Goal: Obtain resource: Download file/media

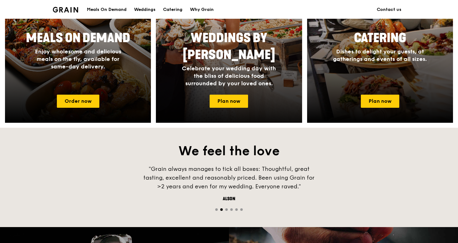
scroll to position [277, 0]
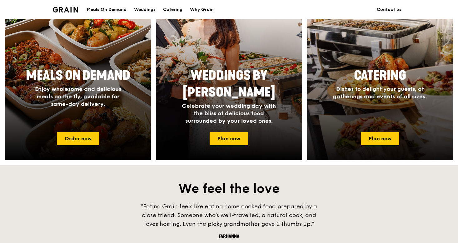
click at [386, 127] on div "Catering Dishes to delight your guests, at gatherings and events of all sizes." at bounding box center [380, 96] width 146 height 63
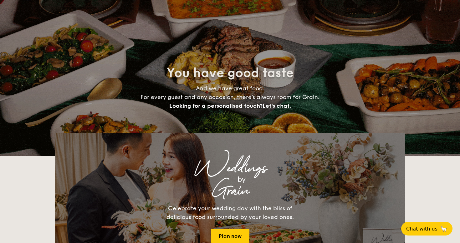
select select
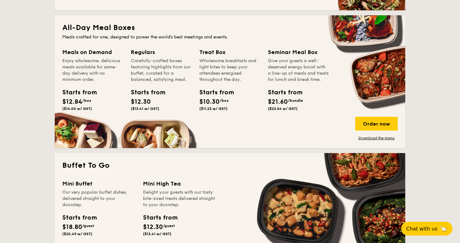
scroll to position [270, 0]
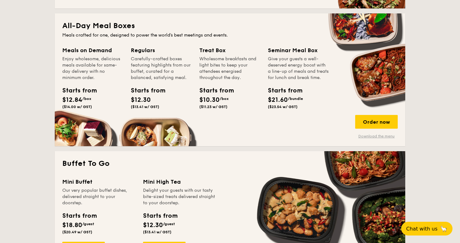
click at [385, 137] on link "Download the menu" at bounding box center [376, 136] width 43 height 5
